Goal: Task Accomplishment & Management: Complete application form

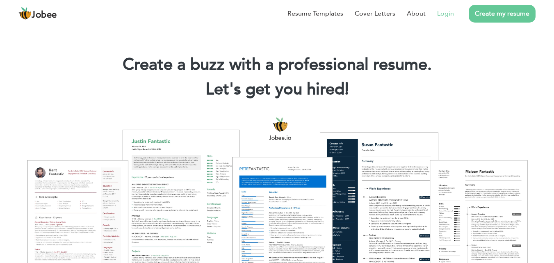
click at [446, 16] on link "Login" at bounding box center [445, 14] width 17 height 10
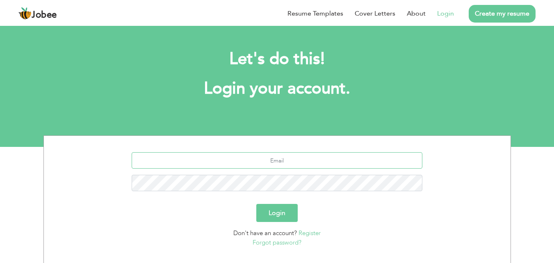
click at [274, 158] on input "text" at bounding box center [277, 160] width 291 height 16
type input "salmanidrees012@gmail.com"
click at [285, 212] on button "Login" at bounding box center [276, 213] width 41 height 18
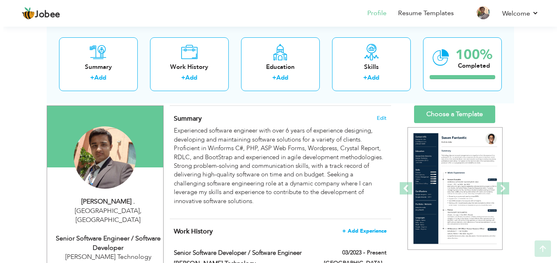
scroll to position [123, 0]
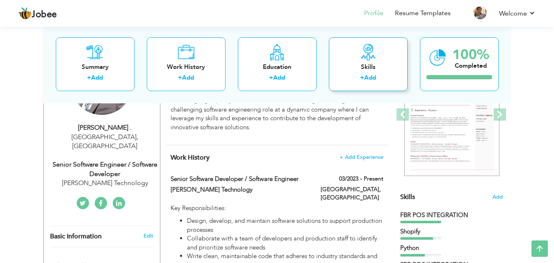
click at [373, 68] on div "Skills" at bounding box center [368, 66] width 66 height 9
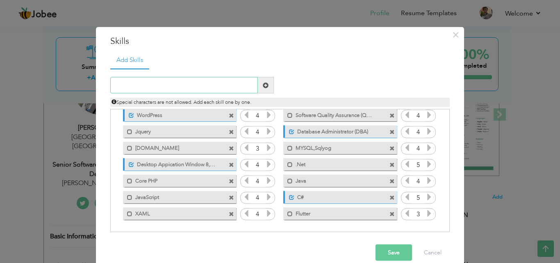
scroll to position [12, 0]
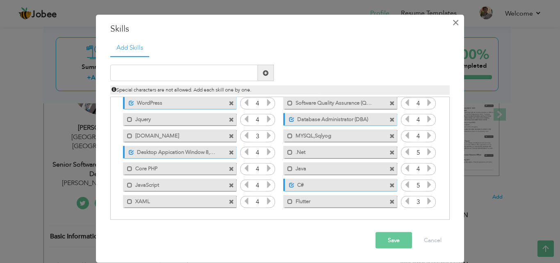
click at [455, 24] on span "×" at bounding box center [455, 22] width 7 height 15
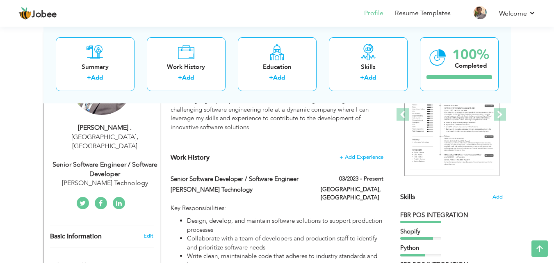
scroll to position [0, 0]
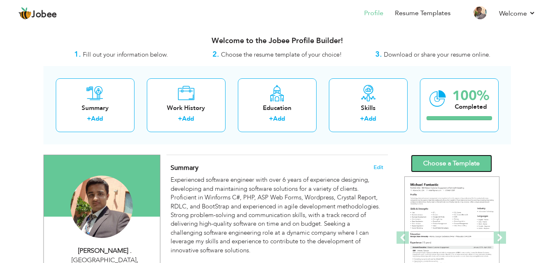
click at [462, 158] on link "Choose a Template" at bounding box center [451, 164] width 81 height 18
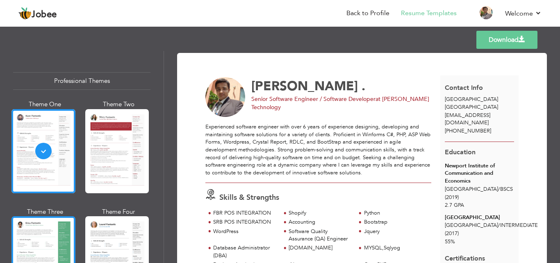
click at [48, 241] on div at bounding box center [43, 258] width 64 height 84
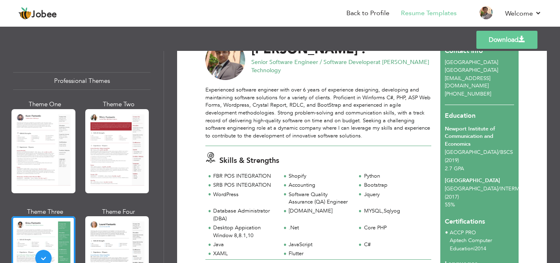
scroll to position [82, 0]
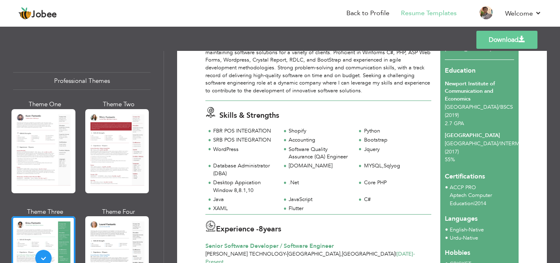
click at [504, 41] on link "Download" at bounding box center [506, 40] width 61 height 18
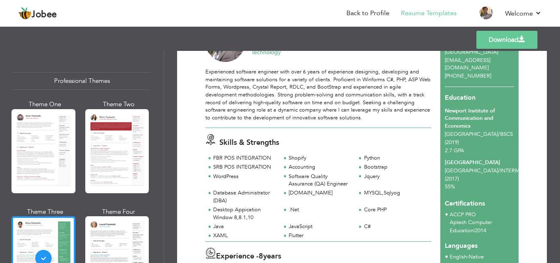
scroll to position [0, 0]
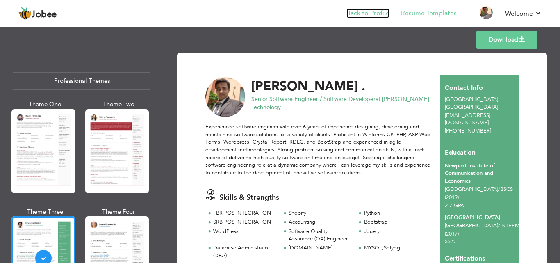
click at [380, 12] on link "Back to Profile" at bounding box center [367, 13] width 43 height 9
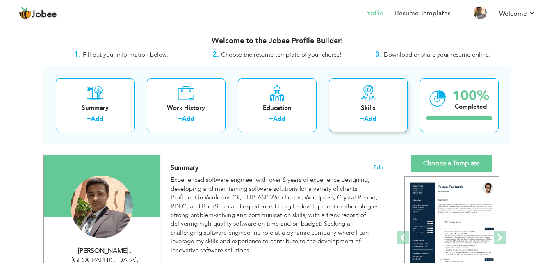
click at [366, 106] on div "Skills" at bounding box center [368, 108] width 66 height 9
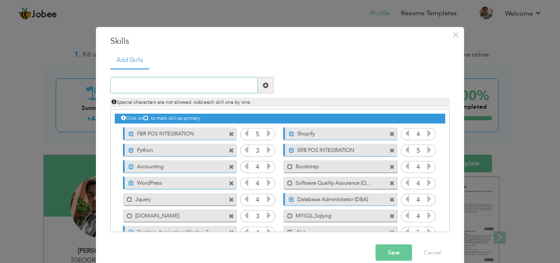
paste input "Android Development"
type input "Android Development"
click at [266, 90] on span at bounding box center [266, 85] width 16 height 16
click at [172, 81] on input "text" at bounding box center [184, 85] width 148 height 16
paste input "iOS Development"
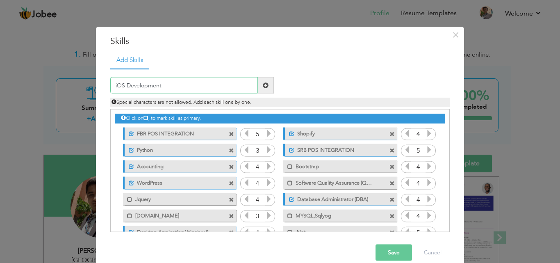
type input "iOS Development"
click at [263, 82] on span at bounding box center [266, 85] width 6 height 6
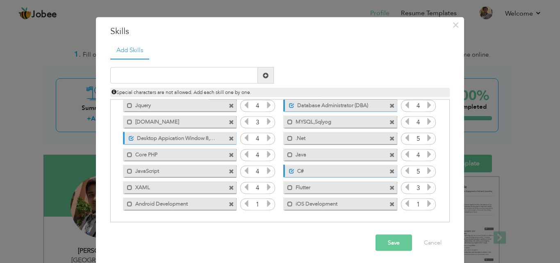
scroll to position [12, 0]
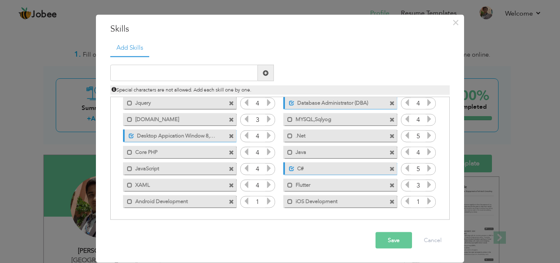
click at [265, 200] on icon at bounding box center [268, 200] width 7 height 7
click at [265, 198] on icon at bounding box center [268, 200] width 7 height 7
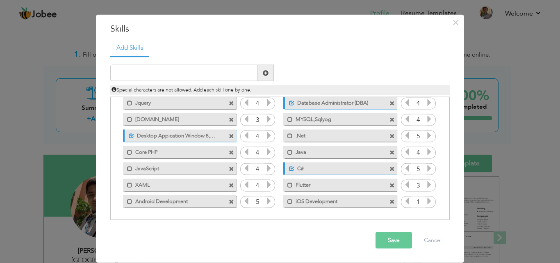
click at [426, 201] on icon at bounding box center [429, 200] width 7 height 7
click at [243, 198] on icon at bounding box center [246, 200] width 7 height 7
click at [287, 203] on span at bounding box center [289, 200] width 5 height 5
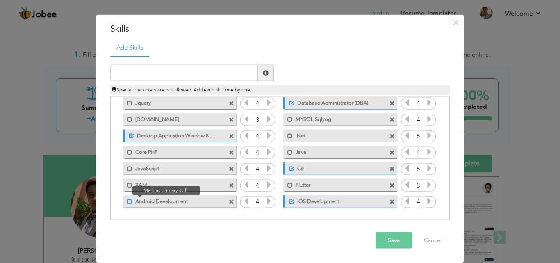
click at [127, 203] on span at bounding box center [129, 200] width 5 height 5
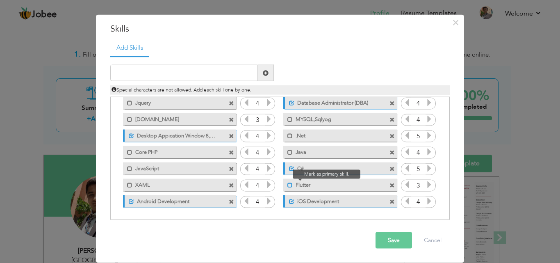
click at [288, 186] on span at bounding box center [289, 184] width 5 height 5
click at [391, 238] on button "Save" at bounding box center [394, 240] width 36 height 16
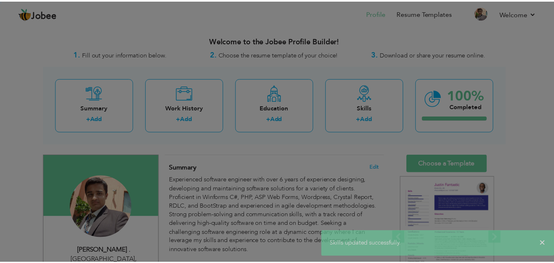
scroll to position [0, 0]
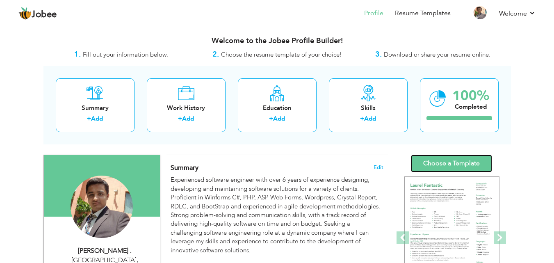
click at [446, 157] on link "Choose a Template" at bounding box center [451, 164] width 81 height 18
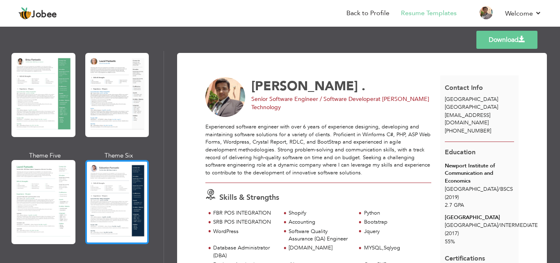
scroll to position [164, 0]
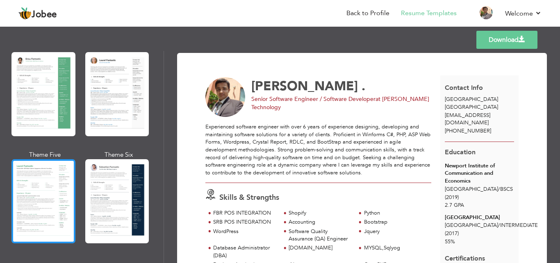
click at [30, 171] on div at bounding box center [43, 201] width 64 height 84
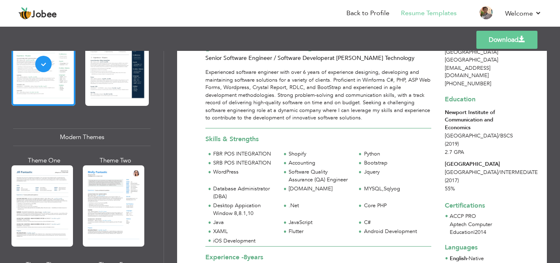
scroll to position [410, 0]
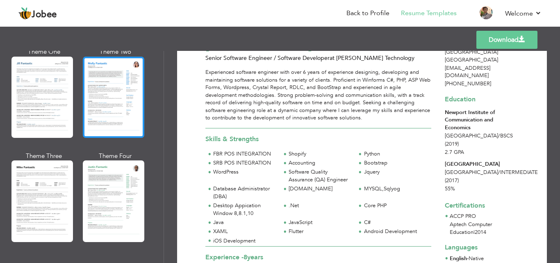
click at [120, 99] on div at bounding box center [113, 97] width 61 height 81
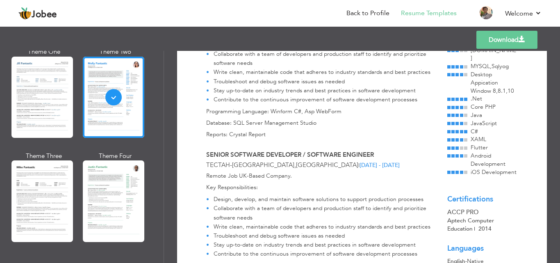
scroll to position [246, 0]
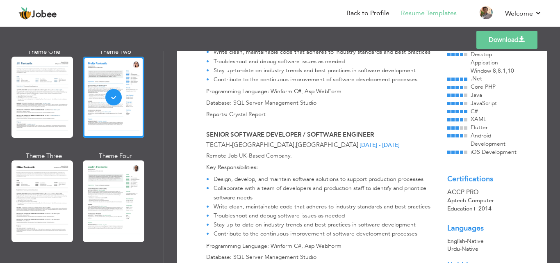
click at [493, 42] on link "Download" at bounding box center [506, 40] width 61 height 18
